Goal: Find specific page/section: Find specific page/section

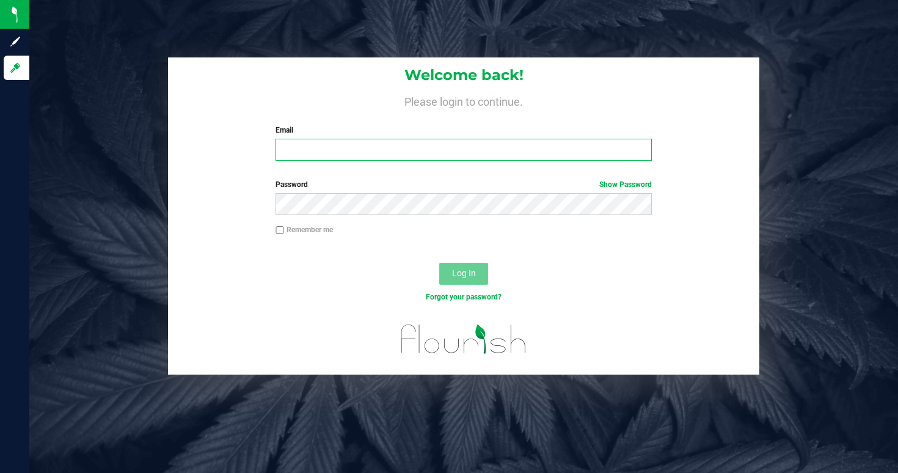
type input "[EMAIL_ADDRESS][DOMAIN_NAME]"
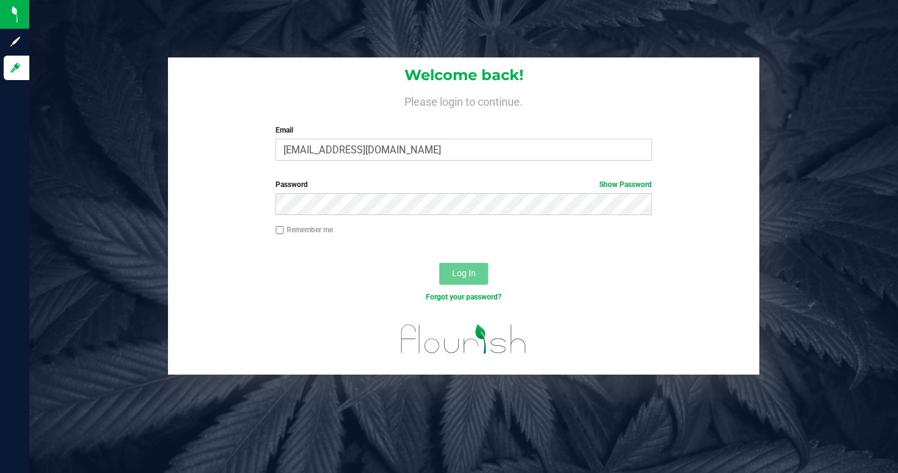
click at [453, 273] on span "Log In" at bounding box center [464, 273] width 24 height 10
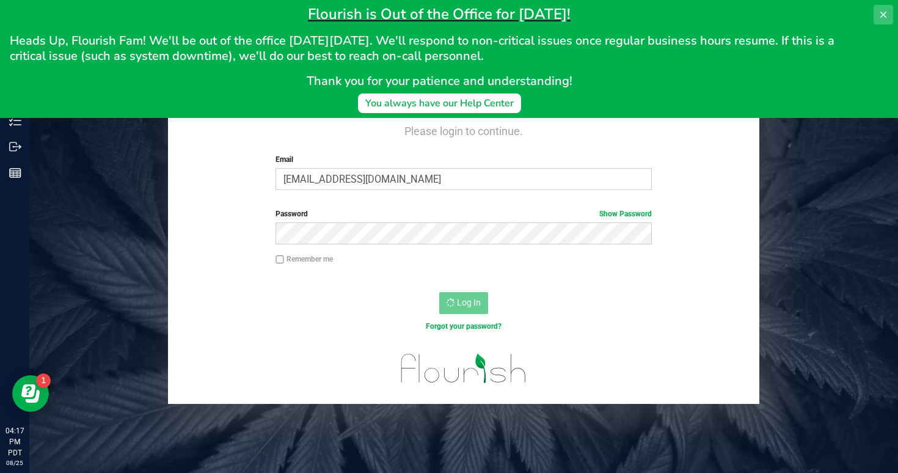
click at [891, 12] on button at bounding box center [884, 15] width 20 height 20
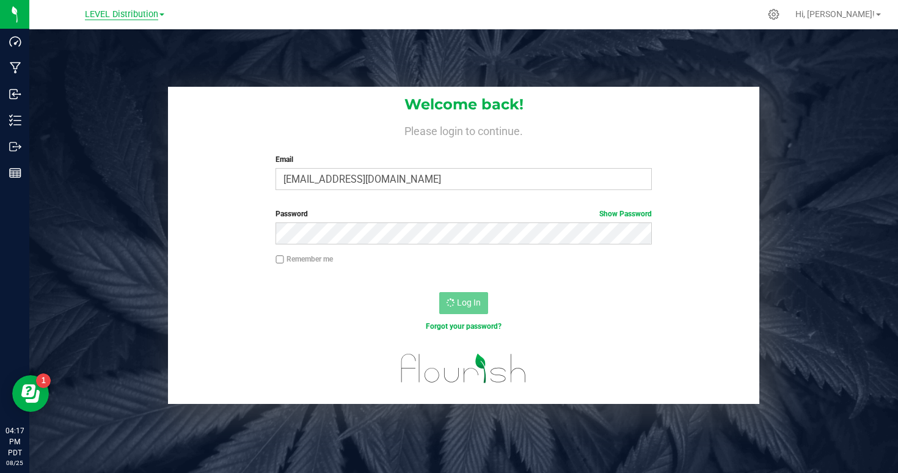
click at [132, 12] on span "LEVEL Distribution" at bounding box center [121, 14] width 73 height 11
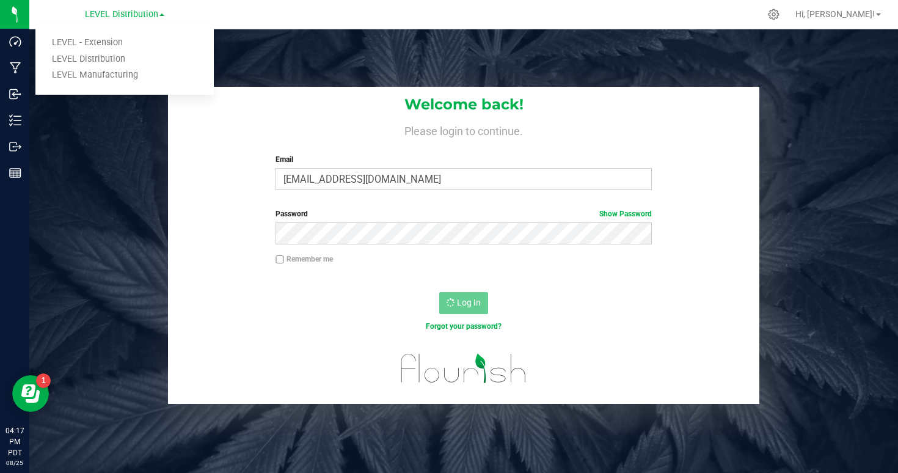
click at [131, 83] on ul "LEVEL - Extension LEVEL Distribution LEVEL Manufacturing" at bounding box center [124, 59] width 178 height 71
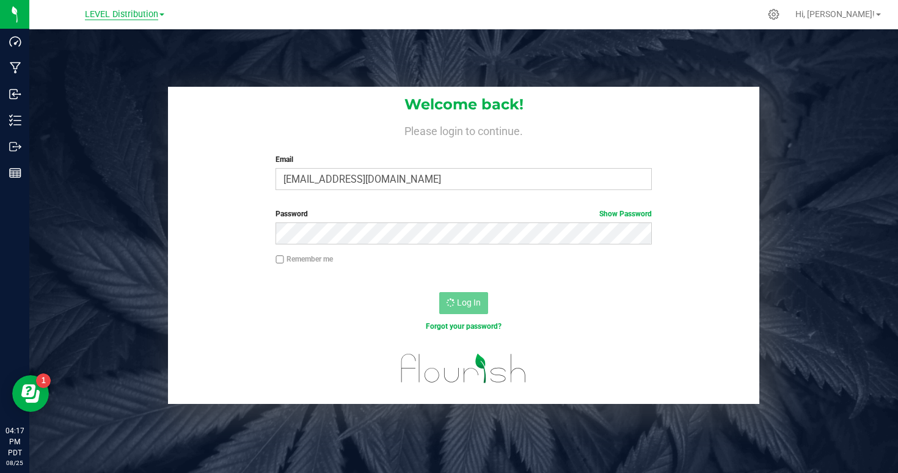
click at [119, 17] on span "LEVEL Distribution" at bounding box center [121, 14] width 73 height 11
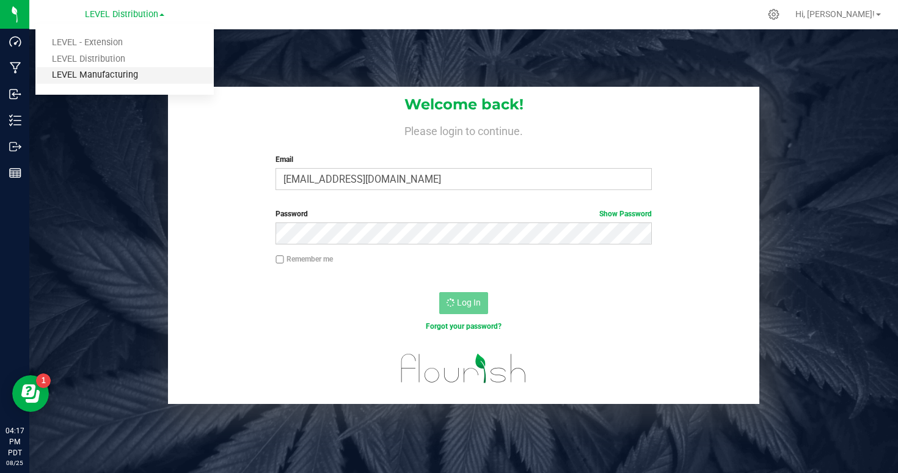
click at [103, 72] on link "LEVEL Manufacturing" at bounding box center [124, 75] width 178 height 17
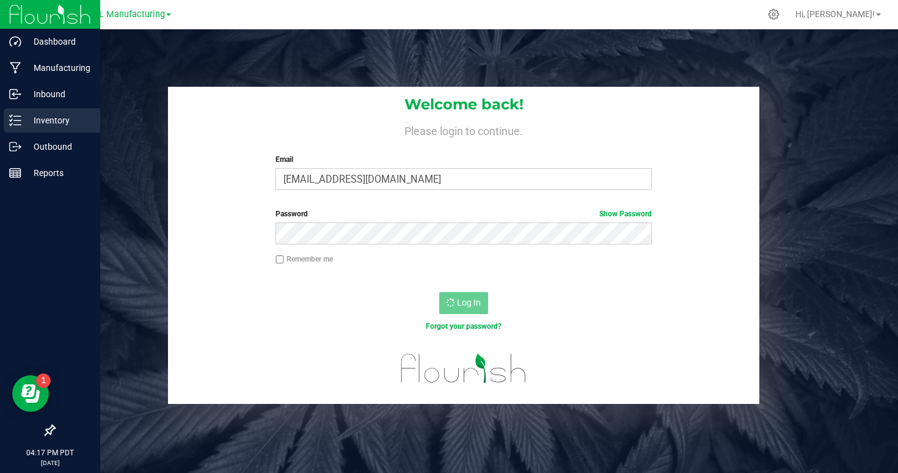
click at [31, 117] on p "Inventory" at bounding box center [57, 120] width 73 height 15
click at [21, 119] on p "Inventory" at bounding box center [57, 120] width 73 height 15
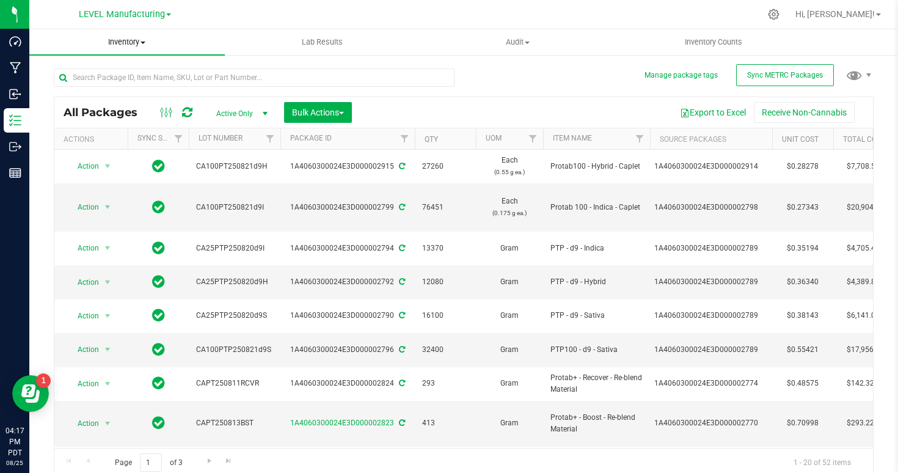
click at [125, 40] on span "Inventory" at bounding box center [127, 42] width 196 height 11
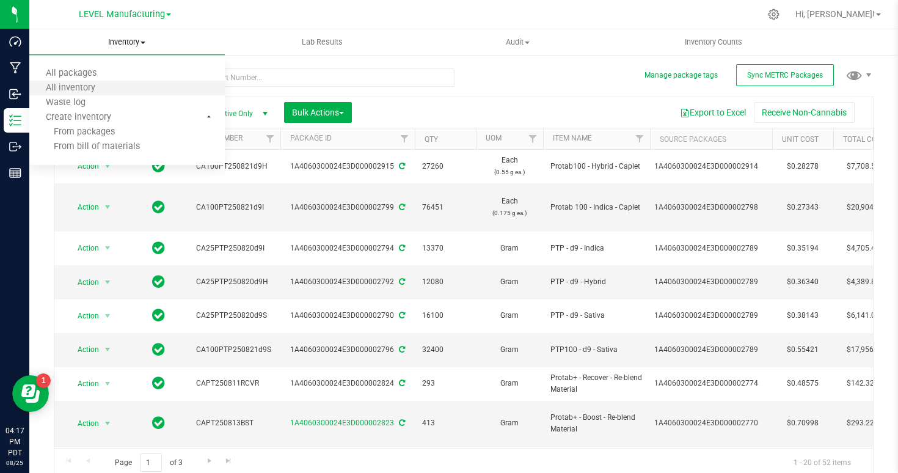
click at [130, 82] on li "All inventory" at bounding box center [127, 88] width 196 height 15
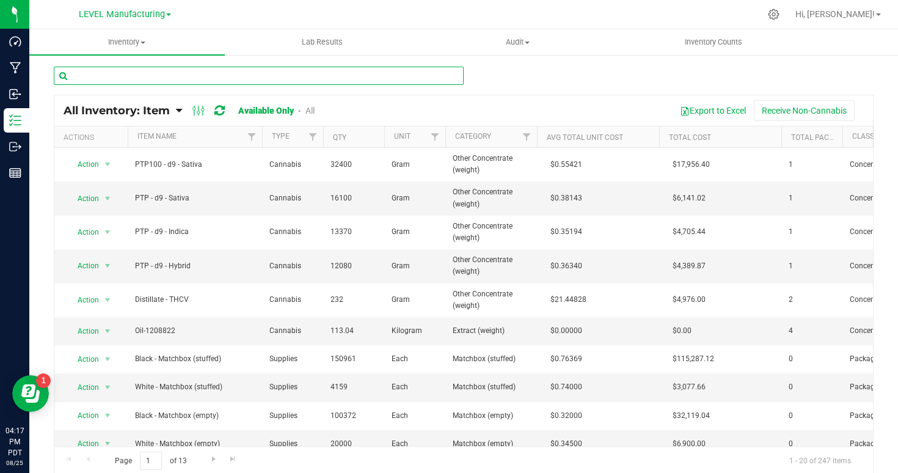
click at [189, 78] on input "text" at bounding box center [259, 76] width 410 height 18
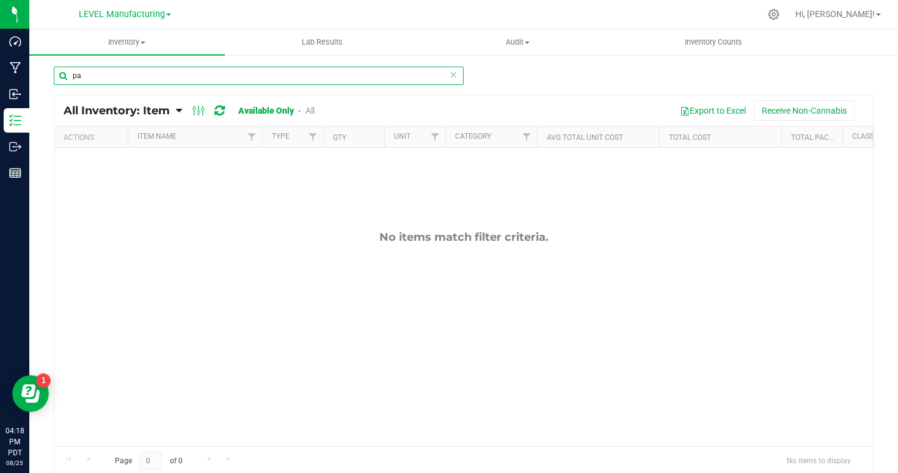
type input "p"
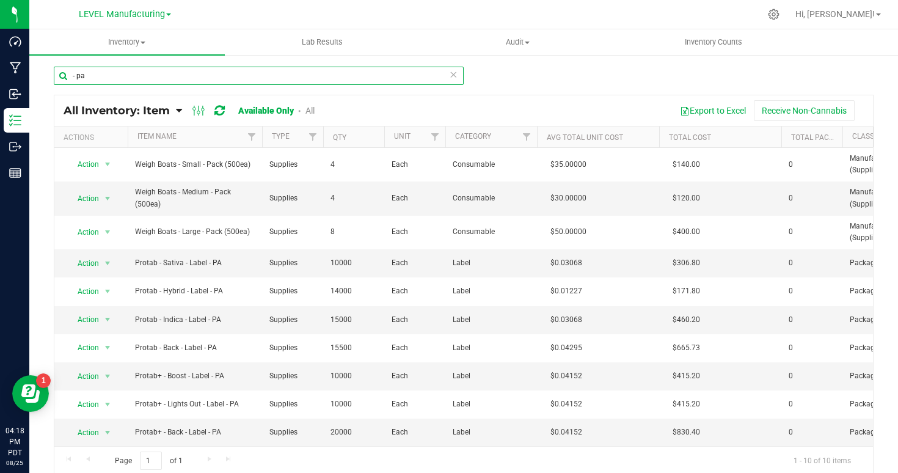
click at [72, 76] on input "- pa" at bounding box center [259, 76] width 410 height 18
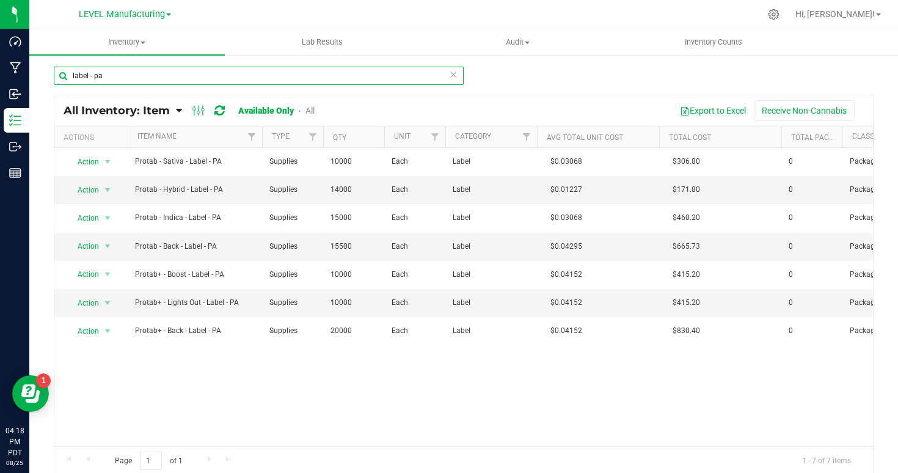
type input "label - pa"
click at [527, 89] on div "label - pa" at bounding box center [464, 81] width 820 height 28
